Goal: Submit feedback/report problem: Submit feedback/report problem

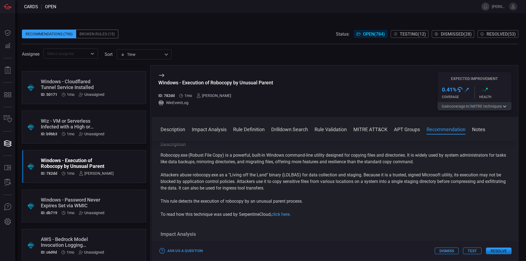
scroll to position [749, 0]
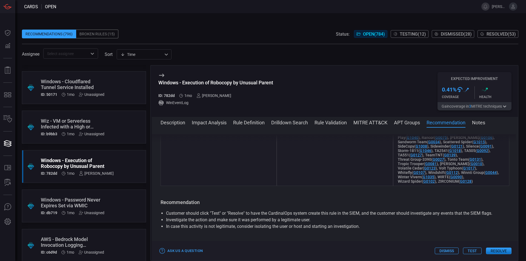
click at [448, 252] on button "Dismiss" at bounding box center [447, 251] width 24 height 7
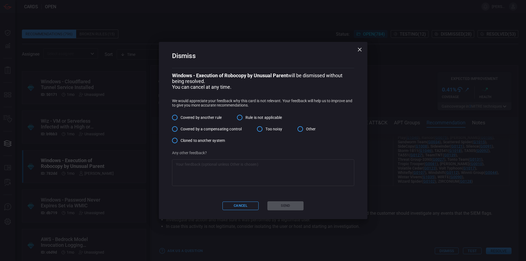
click at [188, 116] on span "Covered by another rule" at bounding box center [201, 118] width 41 height 6
click at [181, 116] on input "Covered by another rule" at bounding box center [175, 118] width 12 height 12
click at [298, 131] on input "Other" at bounding box center [301, 129] width 12 height 12
click at [214, 168] on textarea at bounding box center [263, 173] width 175 height 22
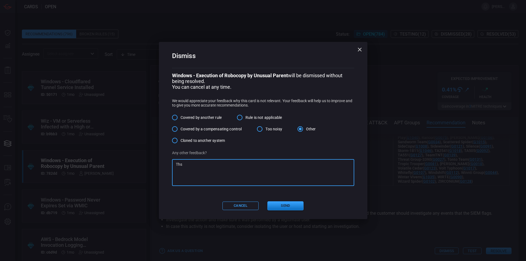
type textarea "Th"
type textarea "this alert is based out of process logs so we have taken the crowdstrike for th…"
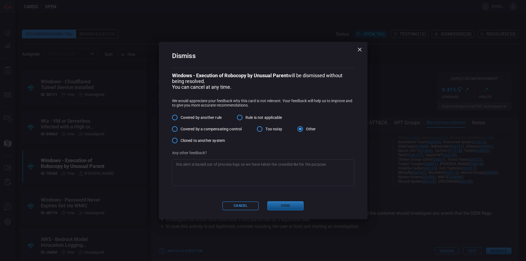
click at [273, 209] on button "Send" at bounding box center [286, 206] width 36 height 9
